Goal: Information Seeking & Learning: Understand process/instructions

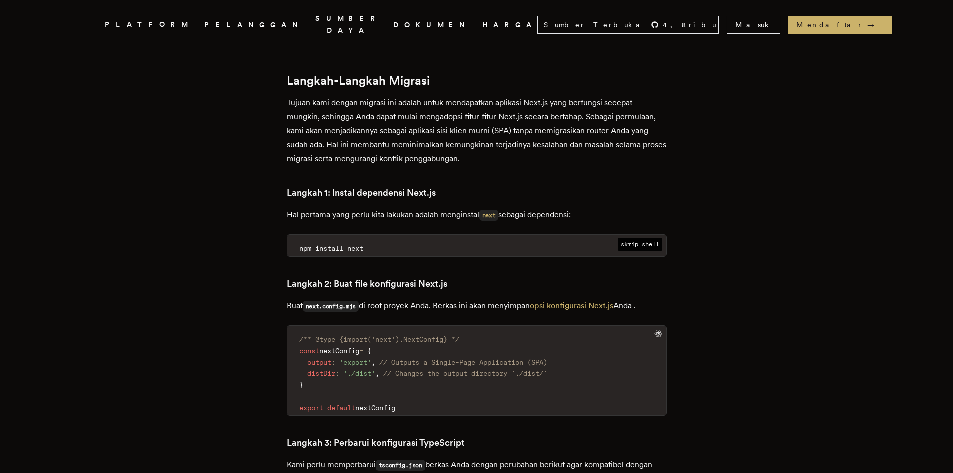
scroll to position [1200, 0]
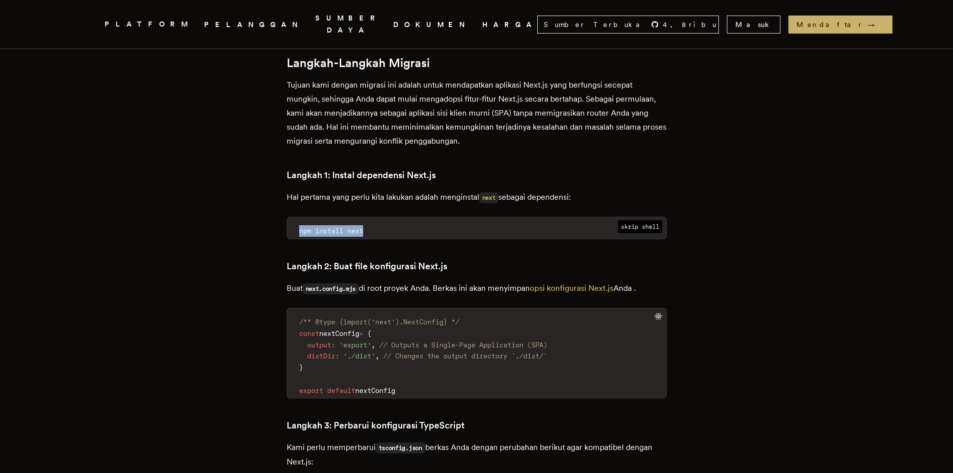
drag, startPoint x: 298, startPoint y: 158, endPoint x: 392, endPoint y: 159, distance: 93.5
click at [392, 223] on code "npm install next" at bounding box center [476, 231] width 379 height 16
copy span "npm install next"
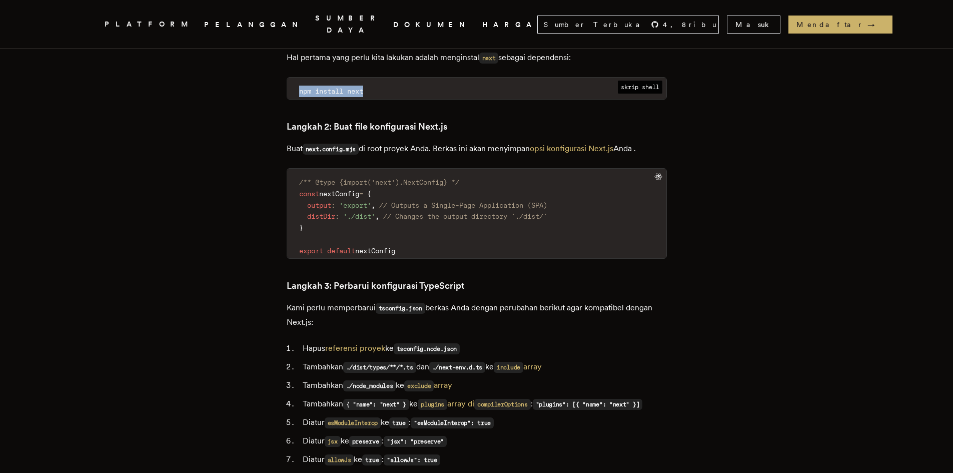
scroll to position [1350, 0]
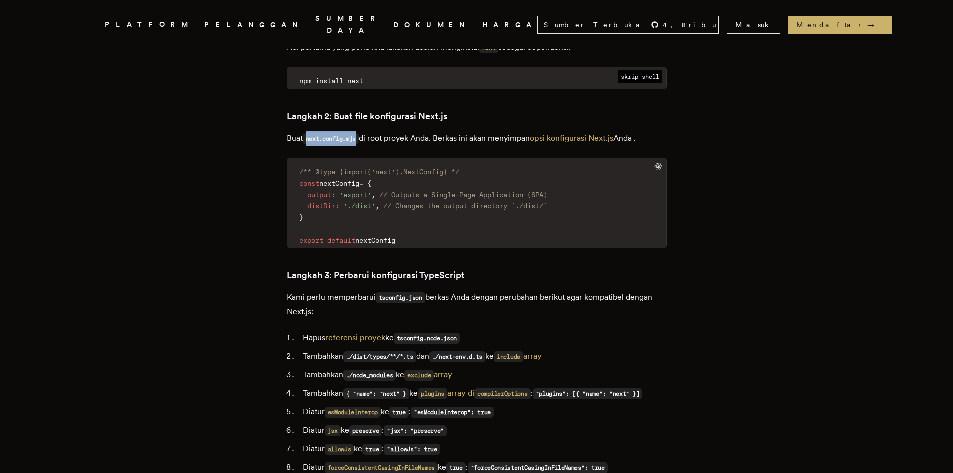
drag, startPoint x: 313, startPoint y: 68, endPoint x: 362, endPoint y: 69, distance: 49.0
click at [359, 133] on code "next.config.mjs" at bounding box center [331, 138] width 57 height 11
copy code "next.config.mjs"
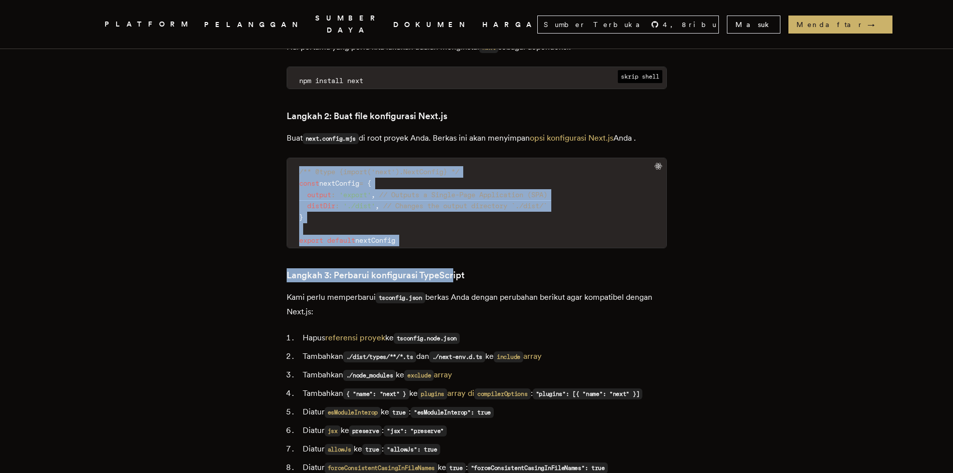
drag, startPoint x: 362, startPoint y: 127, endPoint x: 455, endPoint y: 179, distance: 106.8
copy div "/** @type {import('next').NextConfig} */ const nextConfig = { output : 'export'…"
click at [453, 164] on code "/** @type {import('next').NextConfig} */ const nextConfig = { output : 'export'…" at bounding box center [476, 206] width 379 height 84
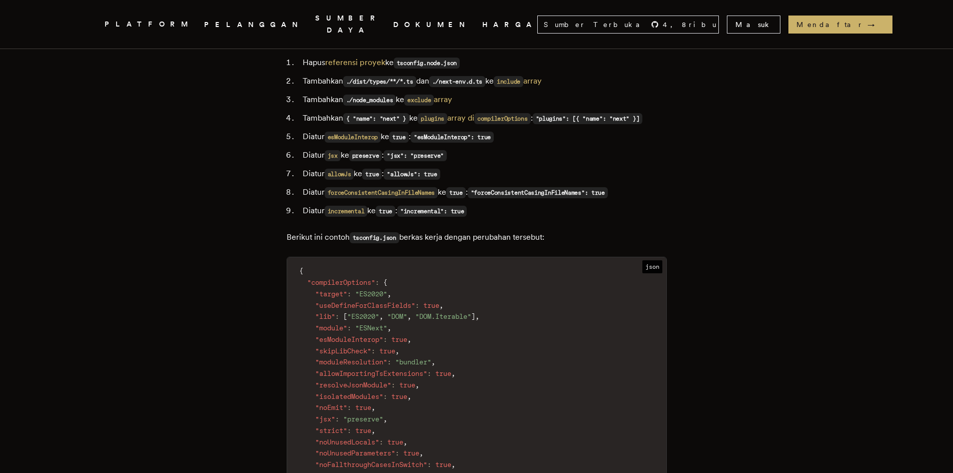
scroll to position [1617, 0]
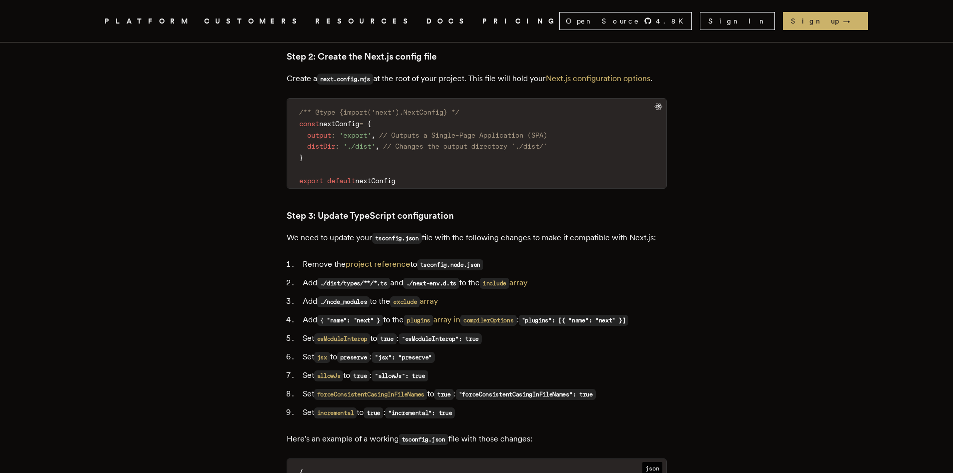
scroll to position [1300, 0]
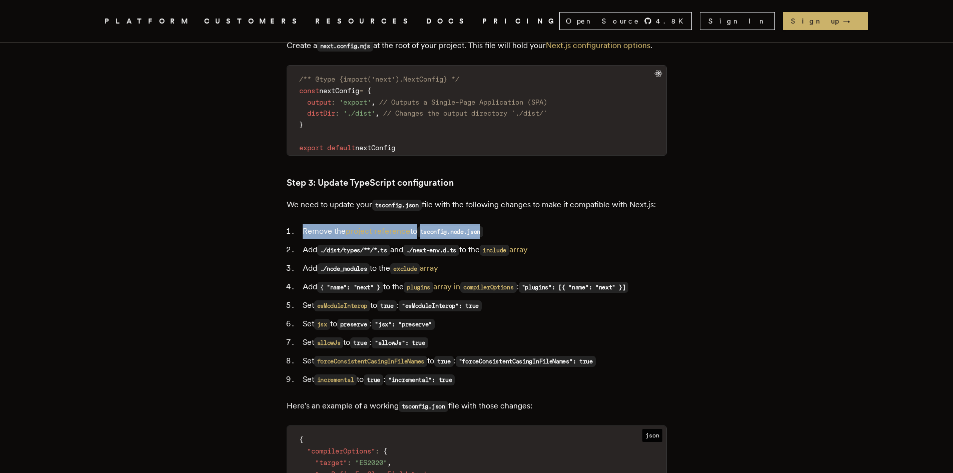
drag, startPoint x: 308, startPoint y: 201, endPoint x: 509, endPoint y: 200, distance: 201.5
click at [509, 224] on li "Remove the project reference to tsconfig.node.json" at bounding box center [483, 231] width 367 height 15
copy li "Remove the project reference to tsconfig.node.json"
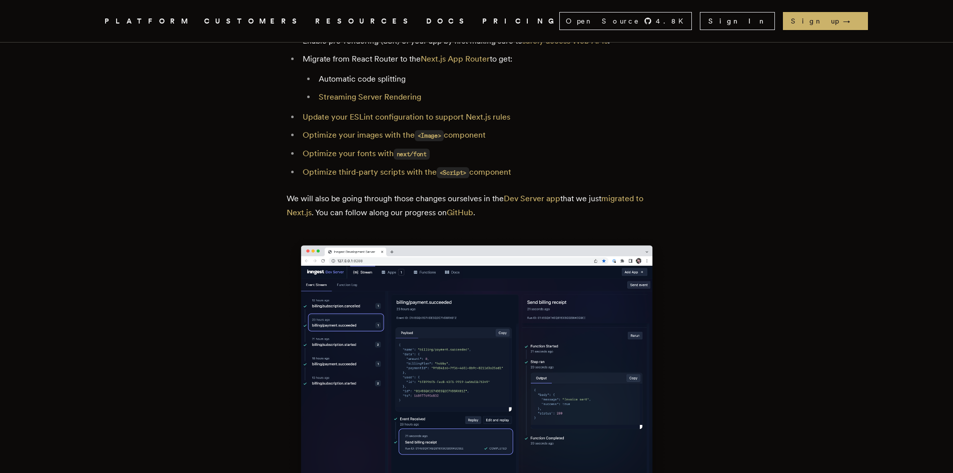
scroll to position [5501, 0]
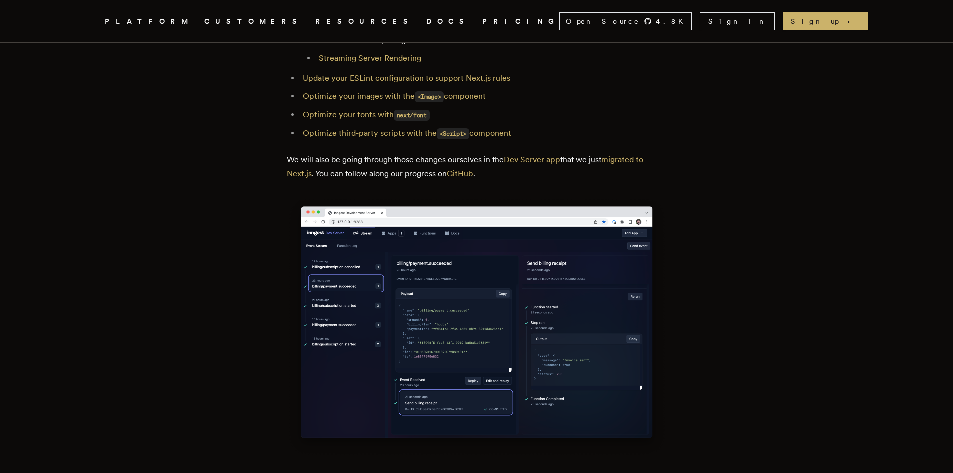
click at [473, 169] on link "GitHub" at bounding box center [460, 174] width 27 height 10
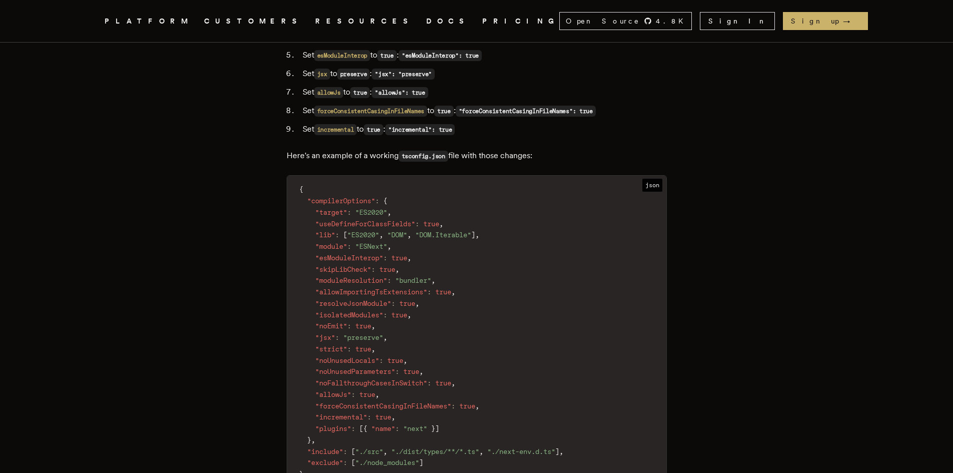
scroll to position [1600, 0]
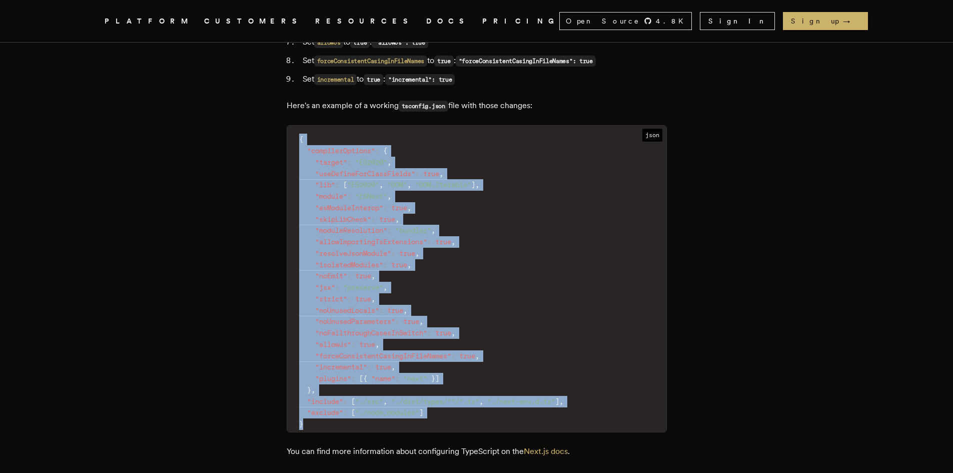
drag, startPoint x: 303, startPoint y: 392, endPoint x: 273, endPoint y: 106, distance: 287.1
copy code "{ "compilerOptions" : { "target" : "ES2020" , "useDefineForClassFields" : true …"
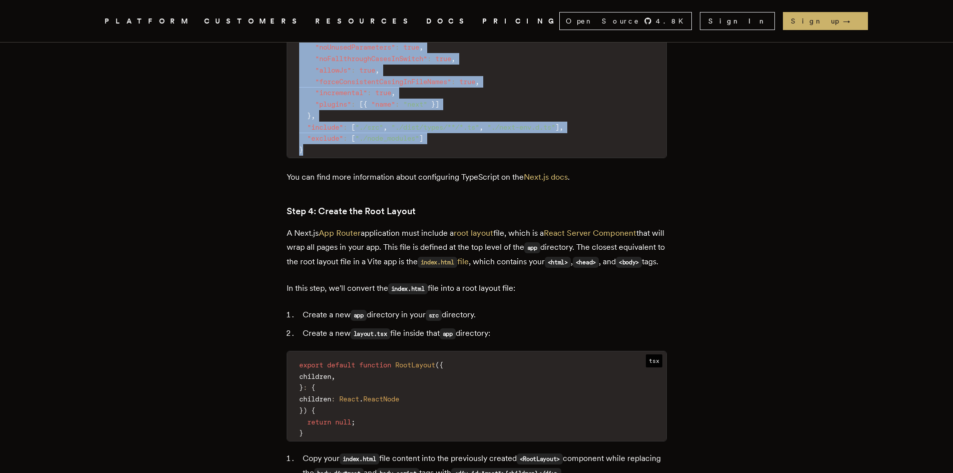
scroll to position [1900, 0]
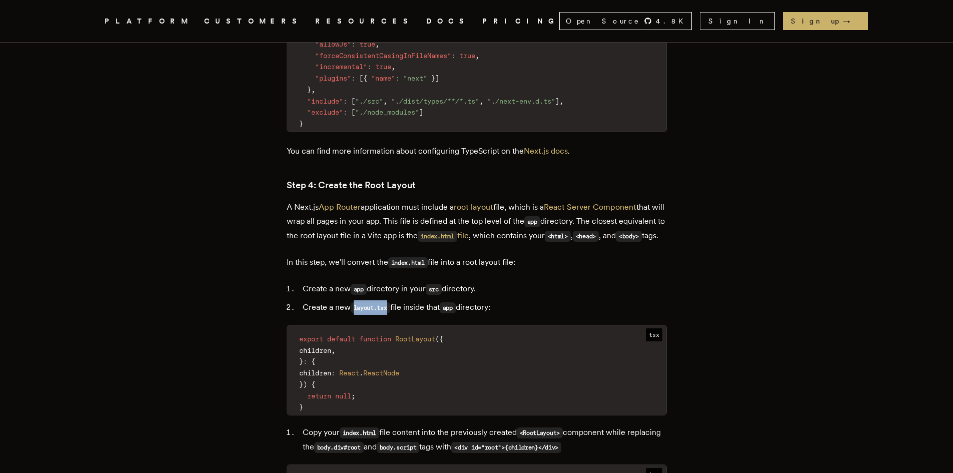
drag, startPoint x: 359, startPoint y: 295, endPoint x: 394, endPoint y: 297, distance: 35.6
click at [390, 302] on code "layout.tsx" at bounding box center [371, 307] width 40 height 11
copy code "layout.tsx"
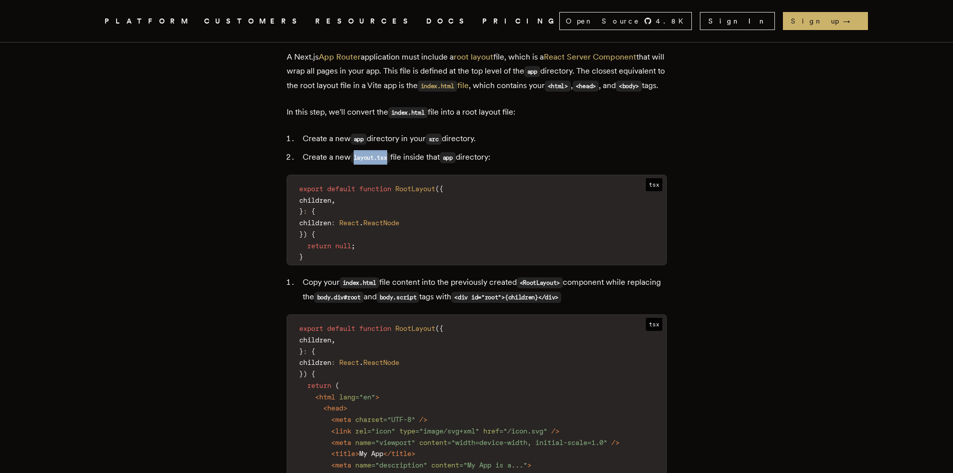
scroll to position [2100, 0]
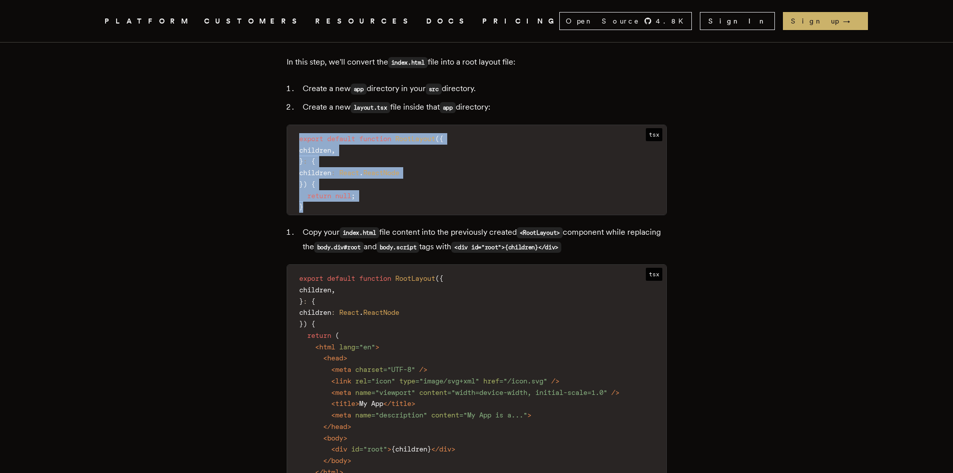
drag, startPoint x: 297, startPoint y: 122, endPoint x: 372, endPoint y: 192, distance: 102.6
click at [372, 192] on code "export default function RootLayout ( { children , } : { children : React . Reac…" at bounding box center [476, 173] width 379 height 84
copy code "export default function RootLayout ( { children , } : { children : React . Reac…"
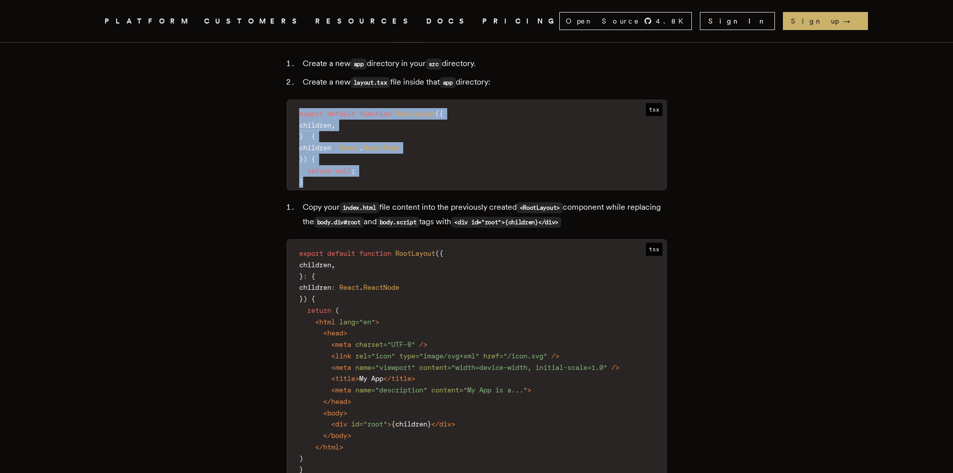
scroll to position [2150, 0]
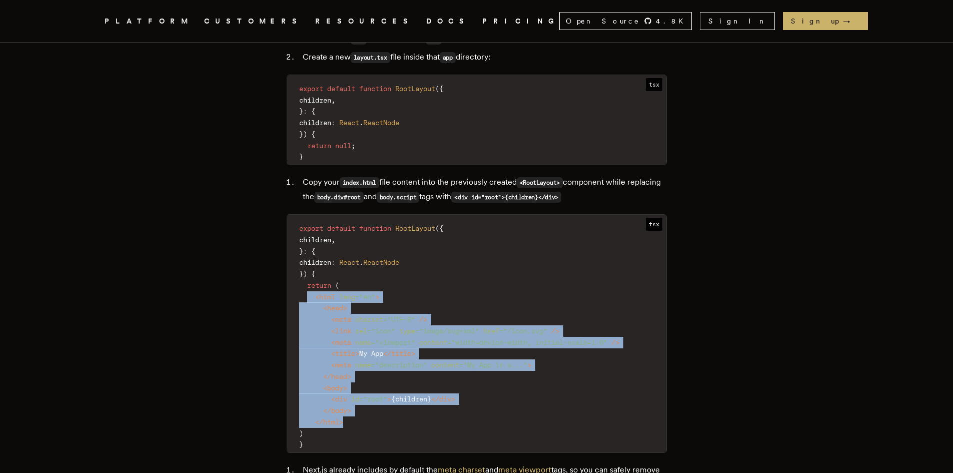
drag, startPoint x: 313, startPoint y: 282, endPoint x: 409, endPoint y: 403, distance: 154.5
click at [409, 403] on code "export default function RootLayout ( { children , } : { children : React . Reac…" at bounding box center [476, 337] width 379 height 232
copy code "< html lang = " en " > < head > < meta charset = " UTF-8 " /> < link rel = " ic…"
click at [420, 363] on code "export default function RootLayout ( { children , } : { children : React . Reac…" at bounding box center [476, 337] width 379 height 232
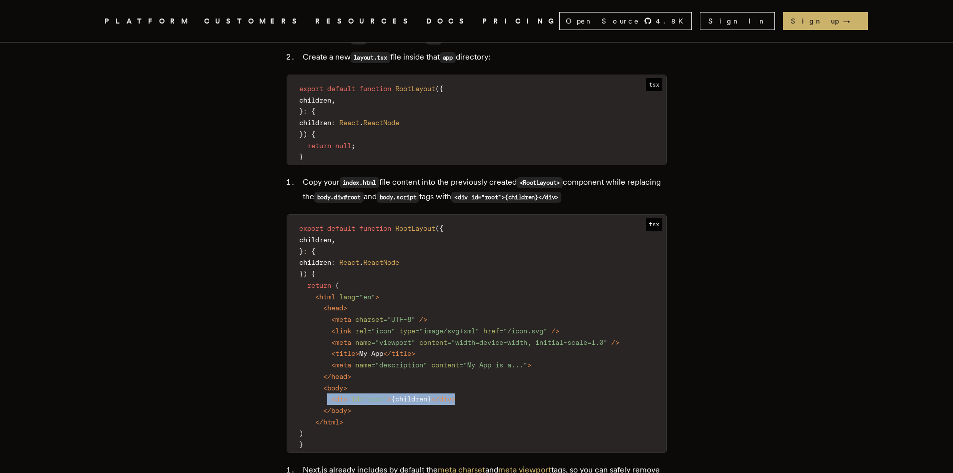
drag, startPoint x: 332, startPoint y: 387, endPoint x: 524, endPoint y: 382, distance: 192.1
click at [524, 382] on code "export default function RootLayout ( { children , } : { children : React . Reac…" at bounding box center [476, 337] width 379 height 232
copy code "< div id = " root " > { children } </ div >"
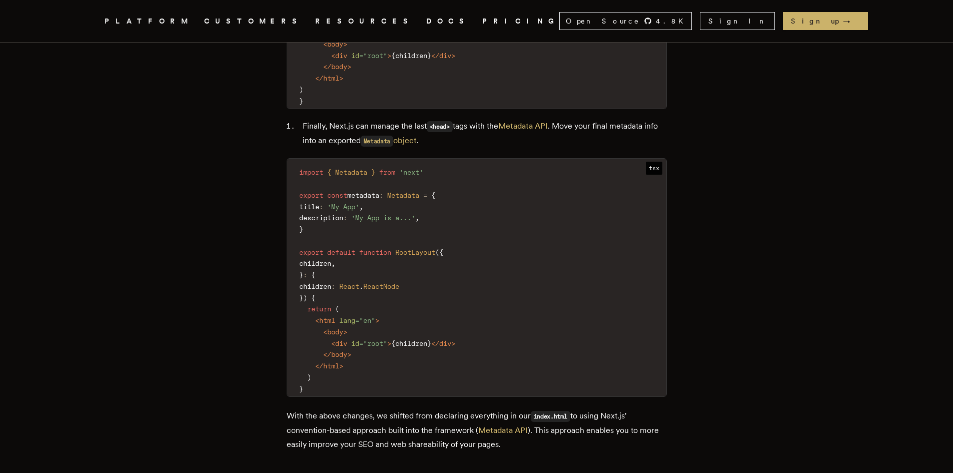
scroll to position [3051, 0]
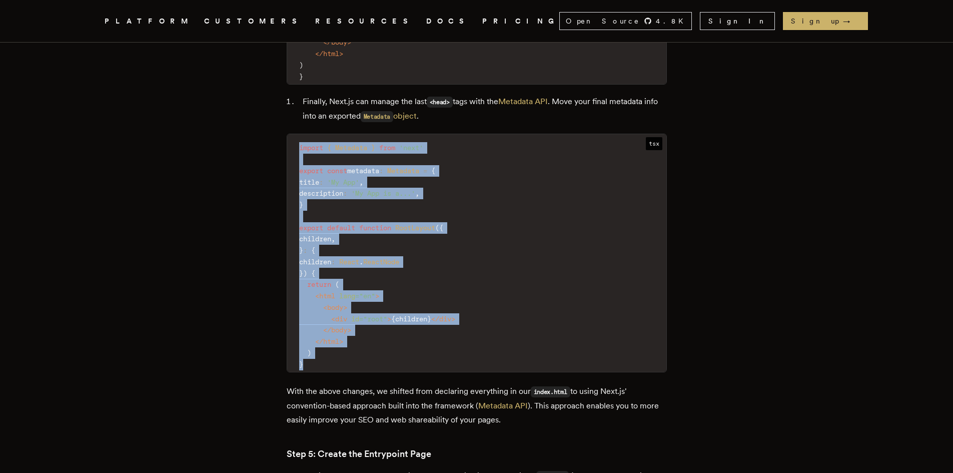
drag, startPoint x: 301, startPoint y: 131, endPoint x: 346, endPoint y: 351, distance: 224.2
click at [346, 351] on code "import { Metadata } from 'next' export const metadata : Metadata = { title : 'M…" at bounding box center [476, 256] width 379 height 232
copy code "import { Metadata } from 'next' export const metadata : Metadata = { title : 'M…"
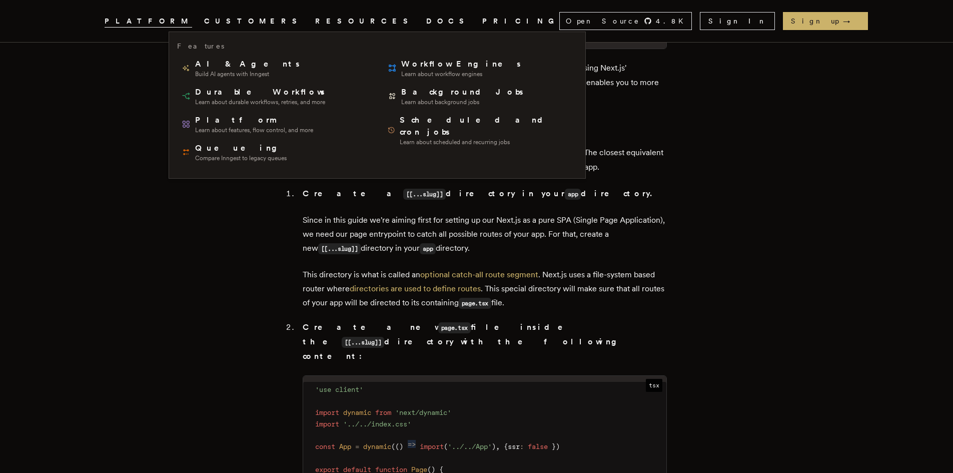
scroll to position [3351, 0]
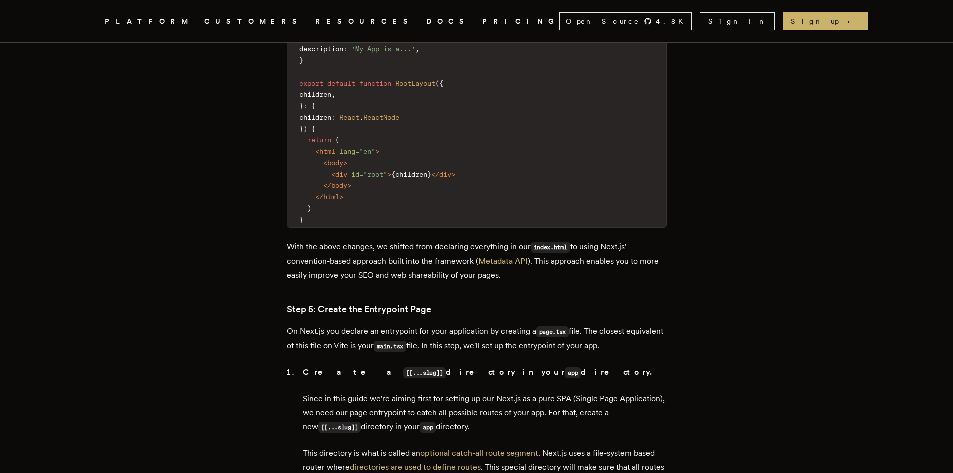
scroll to position [3201, 0]
